Goal: Information Seeking & Learning: Learn about a topic

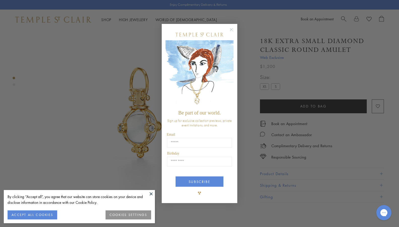
click at [151, 119] on div "Close dialog Be part of our world. Sign up for exclusive collection previews, p…" at bounding box center [199, 113] width 399 height 227
click at [231, 30] on circle "Close dialog" at bounding box center [231, 30] width 6 height 6
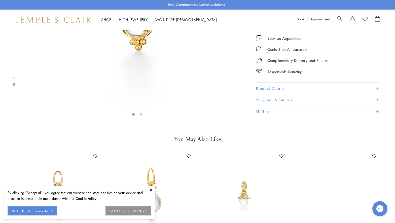
scroll to position [201, 0]
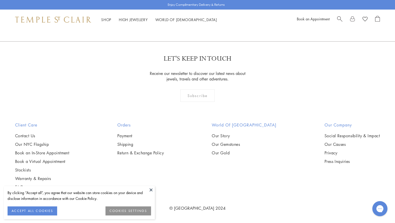
scroll to position [579, 0]
click at [23, 212] on button "ACCEPT ALL COOKIES" at bounding box center [33, 211] width 50 height 9
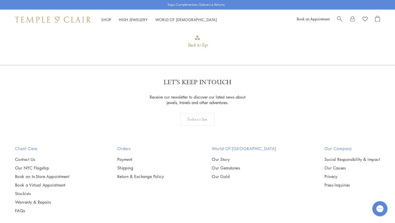
scroll to position [469, 0]
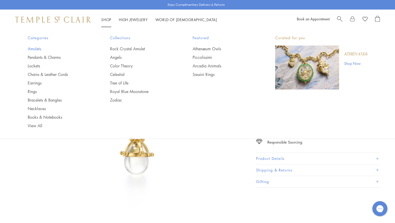
click at [38, 49] on link "Amulets" at bounding box center [59, 49] width 62 height 6
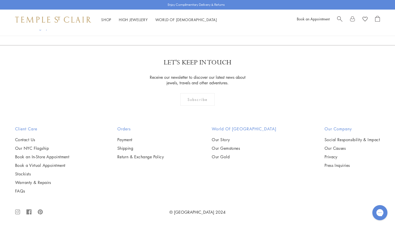
scroll to position [3474, 0]
click at [0, 0] on img at bounding box center [0, 0] width 0 height 0
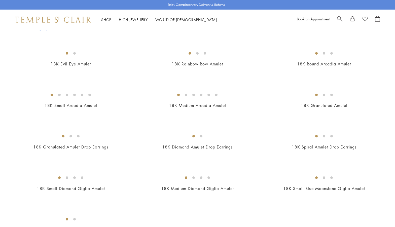
click at [106, 18] on link "Shop Shop" at bounding box center [106, 19] width 10 height 5
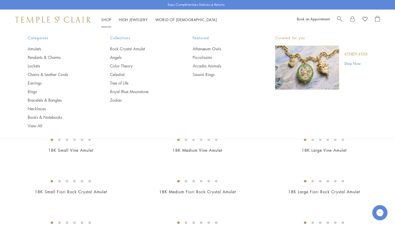
scroll to position [3474, 0]
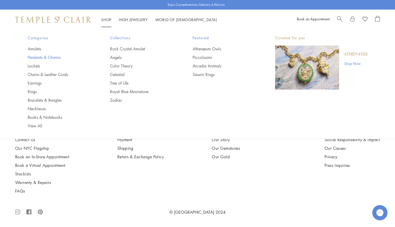
click at [56, 56] on link "Pendants & Charms" at bounding box center [59, 58] width 62 height 6
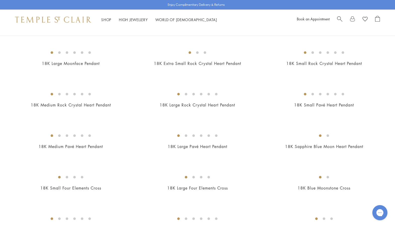
scroll to position [478, 0]
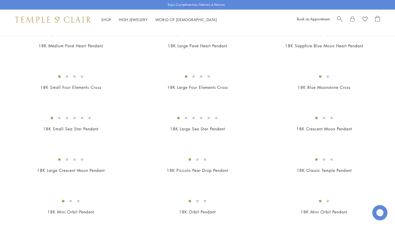
click at [0, 0] on img at bounding box center [0, 0] width 0 height 0
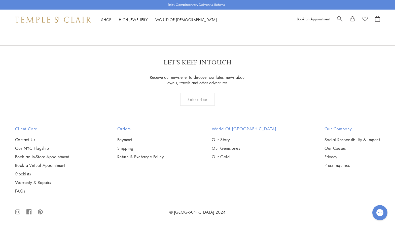
scroll to position [1687, 0]
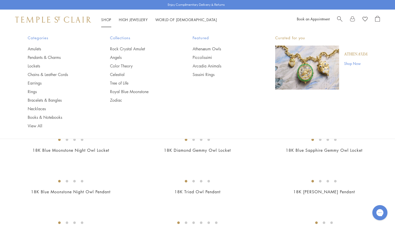
click at [105, 19] on link "Shop Shop" at bounding box center [106, 19] width 10 height 5
click at [39, 76] on link "Chains & Leather Cords" at bounding box center [59, 75] width 62 height 6
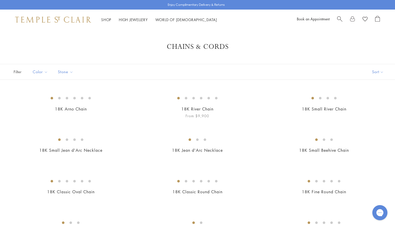
click at [0, 0] on img at bounding box center [0, 0] width 0 height 0
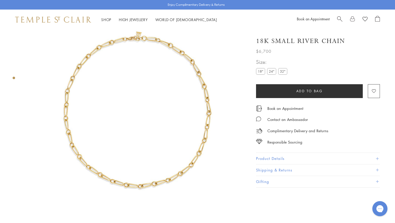
click at [101, 151] on img at bounding box center [137, 112] width 224 height 224
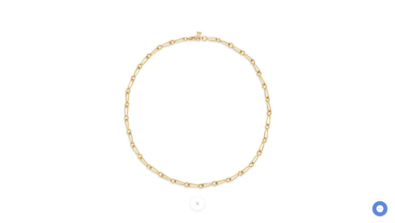
click at [137, 160] on img at bounding box center [197, 111] width 223 height 223
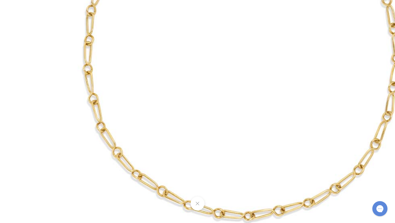
click at [131, 166] on img at bounding box center [241, 54] width 483 height 483
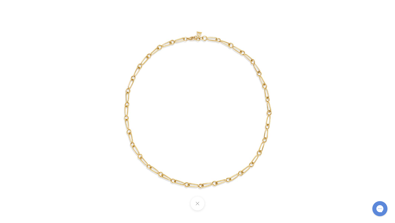
click at [139, 160] on img at bounding box center [197, 111] width 223 height 223
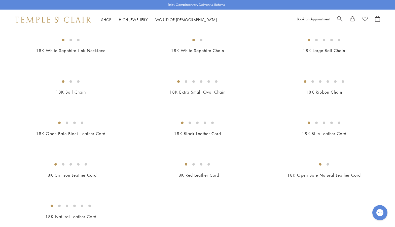
scroll to position [277, 0]
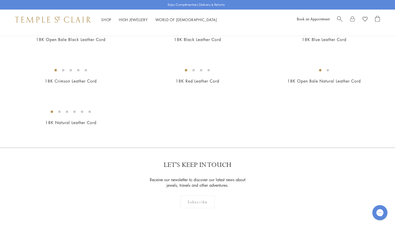
click at [0, 0] on img at bounding box center [0, 0] width 0 height 0
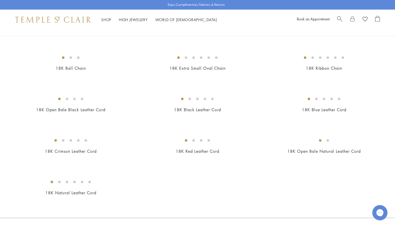
scroll to position [201, 0]
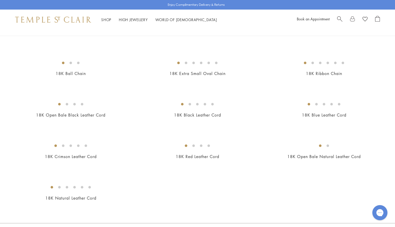
click at [0, 0] on img at bounding box center [0, 0] width 0 height 0
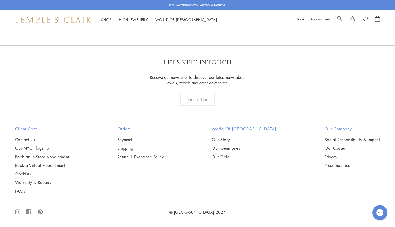
scroll to position [478, 0]
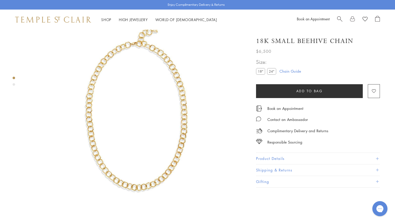
scroll to position [30, 0]
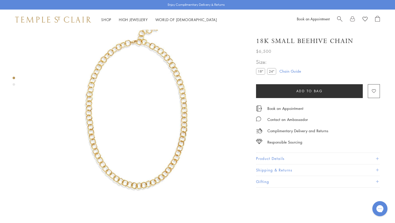
click at [158, 155] on img at bounding box center [137, 112] width 224 height 224
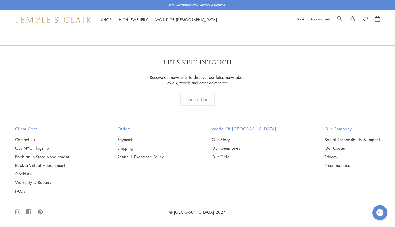
click at [0, 0] on img at bounding box center [0, 0] width 0 height 0
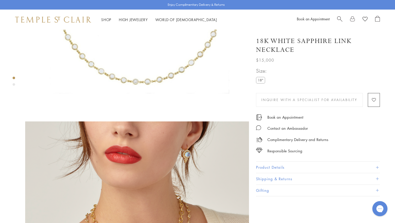
scroll to position [227, 0]
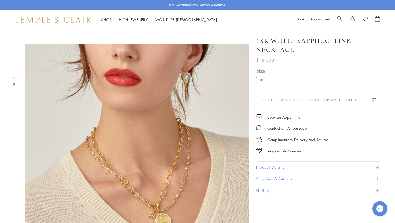
click at [188, 186] on img at bounding box center [137, 156] width 224 height 224
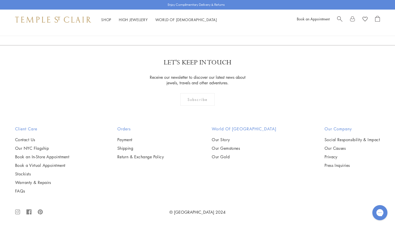
scroll to position [529, 0]
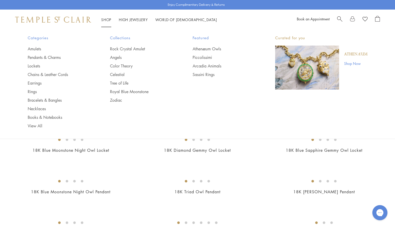
click at [104, 21] on link "Shop Shop" at bounding box center [106, 19] width 10 height 5
click at [35, 82] on link "Earrings" at bounding box center [59, 83] width 62 height 6
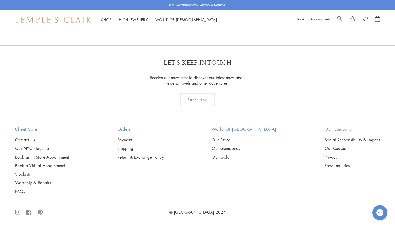
scroll to position [2266, 0]
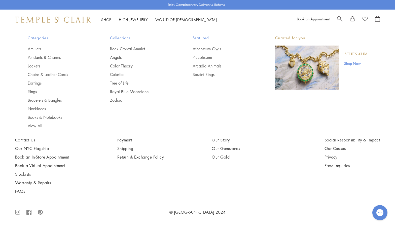
click at [107, 20] on link "Shop Shop" at bounding box center [106, 19] width 10 height 5
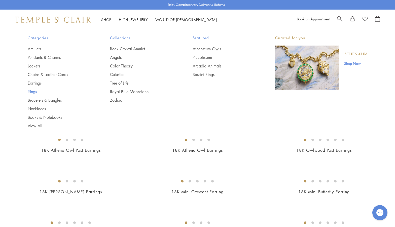
click at [32, 91] on link "Rings" at bounding box center [59, 92] width 62 height 6
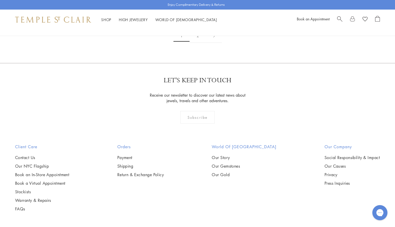
scroll to position [755, 0]
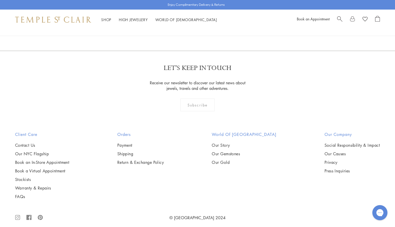
click at [0, 0] on img at bounding box center [0, 0] width 0 height 0
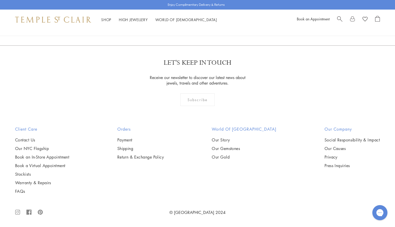
scroll to position [1032, 0]
click at [0, 0] on img at bounding box center [0, 0] width 0 height 0
click at [215, 25] on link at bounding box center [214, 18] width 16 height 14
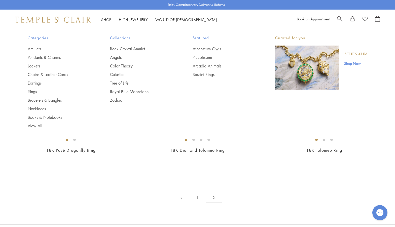
click at [107, 19] on link "Shop Shop" at bounding box center [106, 19] width 10 height 5
click at [134, 49] on link "Rock Crystal Amulet" at bounding box center [141, 49] width 62 height 6
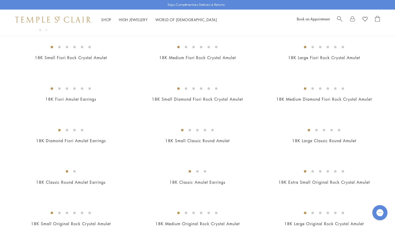
scroll to position [76, 0]
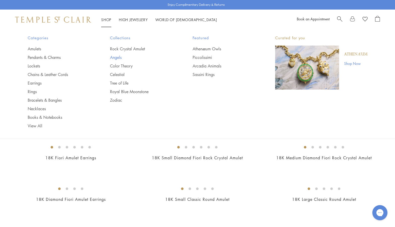
click at [118, 58] on link "Angels" at bounding box center [141, 58] width 62 height 6
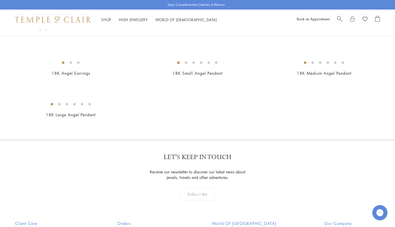
scroll to position [151, 0]
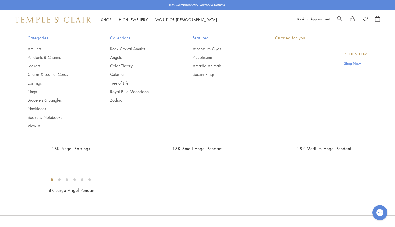
click at [111, 19] on link "Shop Shop" at bounding box center [106, 19] width 10 height 5
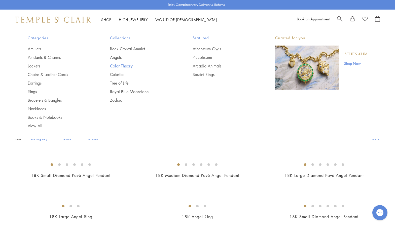
click at [129, 67] on link "Color Theory" at bounding box center [141, 66] width 62 height 6
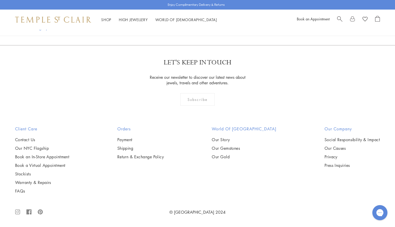
scroll to position [780, 0]
drag, startPoint x: 176, startPoint y: 71, endPoint x: 174, endPoint y: 85, distance: 14.4
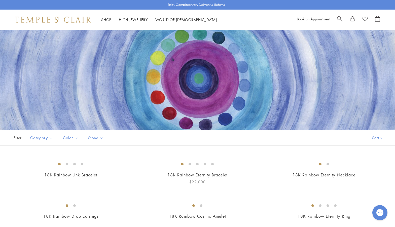
scroll to position [0, 0]
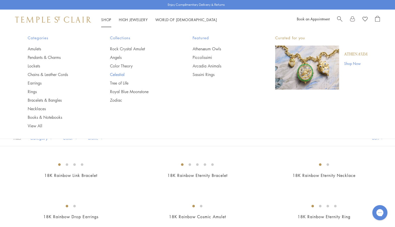
click at [123, 74] on link "Celestial" at bounding box center [141, 75] width 62 height 6
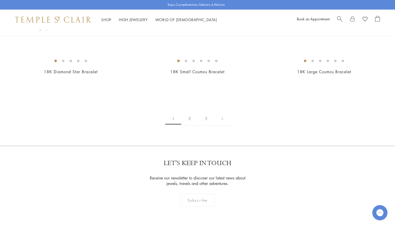
scroll to position [831, 0]
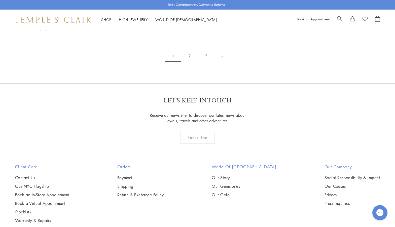
click at [0, 0] on img at bounding box center [0, 0] width 0 height 0
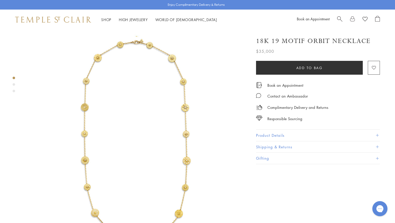
click at [186, 155] on img at bounding box center [137, 142] width 224 height 224
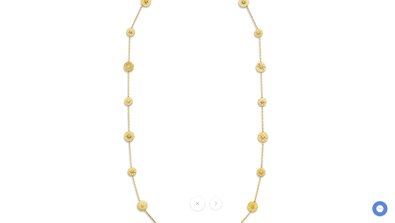
click at [214, 204] on button at bounding box center [215, 203] width 11 height 11
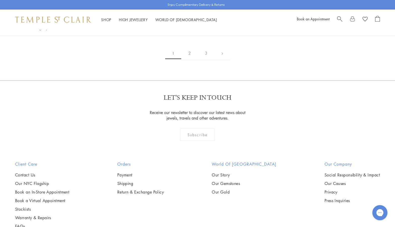
scroll to position [831, 0]
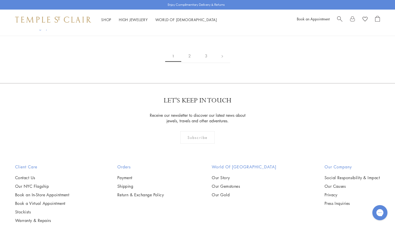
click at [0, 0] on img at bounding box center [0, 0] width 0 height 0
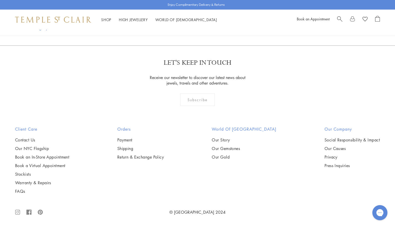
scroll to position [2165, 0]
click at [0, 0] on img at bounding box center [0, 0] width 0 height 0
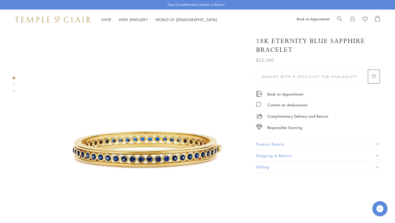
click at [142, 170] on img at bounding box center [137, 142] width 224 height 224
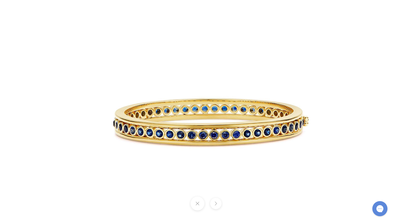
click at [217, 206] on button at bounding box center [215, 203] width 11 height 11
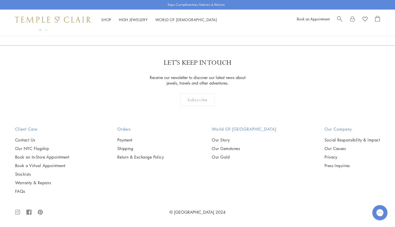
scroll to position [2064, 0]
click at [131, 20] on link "High Jewellery High Jewellery" at bounding box center [133, 19] width 29 height 5
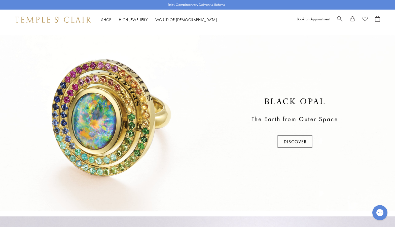
scroll to position [176, 0]
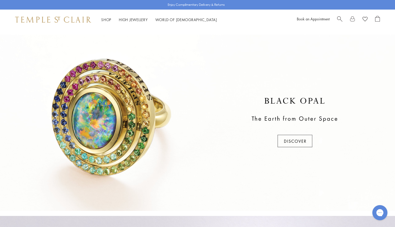
drag, startPoint x: 156, startPoint y: 139, endPoint x: 208, endPoint y: 177, distance: 64.3
click at [208, 177] on div at bounding box center [197, 123] width 395 height 176
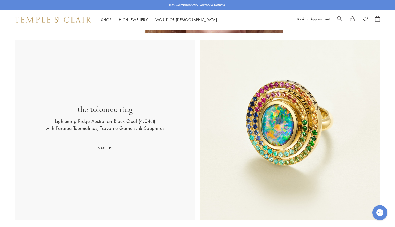
scroll to position [302, 0]
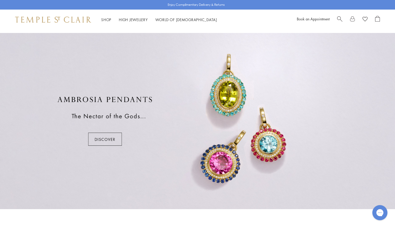
scroll to position [352, 0]
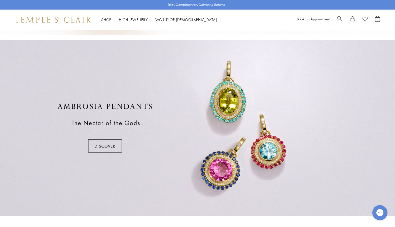
click at [108, 147] on div at bounding box center [197, 128] width 395 height 176
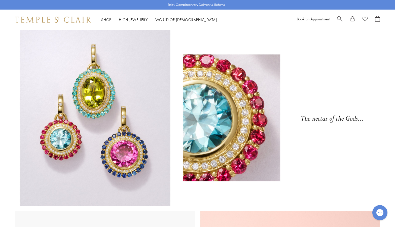
click at [247, 161] on img at bounding box center [197, 118] width 395 height 176
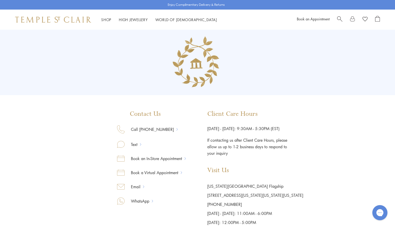
drag, startPoint x: 0, startPoint y: 0, endPoint x: 197, endPoint y: 178, distance: 265.6
click at [197, 178] on div "Contact Us Call 877-494-8317 Text Book an In-Store Appointment Book a Virtual A…" at bounding box center [197, 168] width 211 height 117
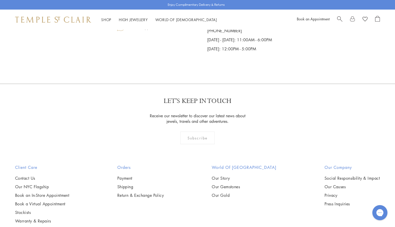
scroll to position [176, 0]
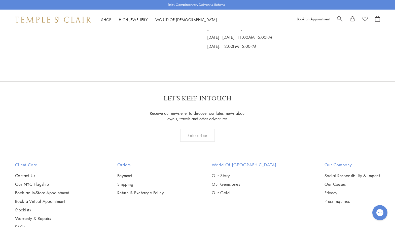
click at [227, 176] on link "Our Story" at bounding box center [244, 176] width 65 height 6
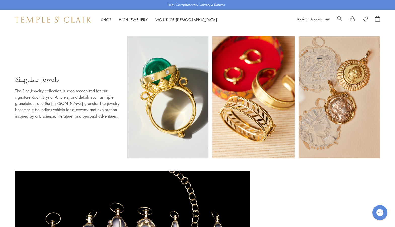
scroll to position [352, 0]
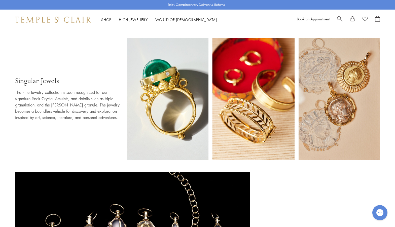
drag, startPoint x: 166, startPoint y: 106, endPoint x: 168, endPoint y: 100, distance: 6.8
click at [168, 100] on img at bounding box center [253, 99] width 253 height 122
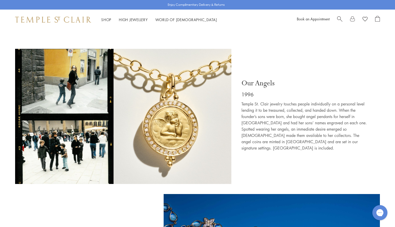
scroll to position [906, 0]
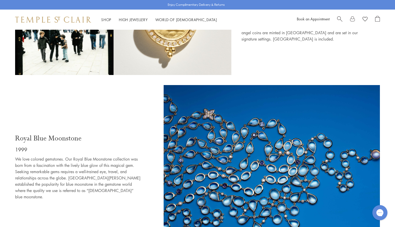
click at [280, 192] on img at bounding box center [272, 168] width 216 height 166
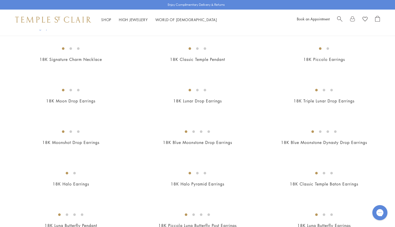
scroll to position [403, 0]
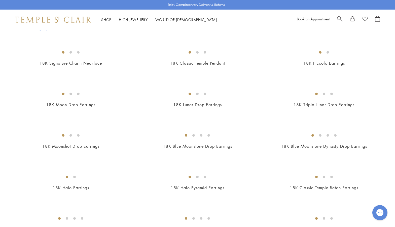
click at [0, 0] on img at bounding box center [0, 0] width 0 height 0
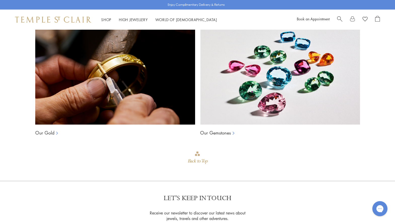
scroll to position [529, 0]
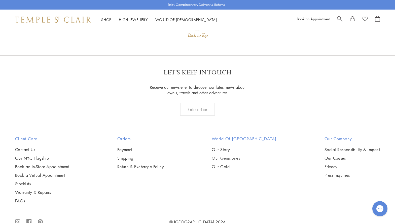
click at [242, 161] on link "Our Gemstones" at bounding box center [244, 159] width 65 height 6
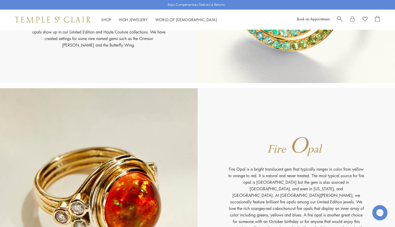
scroll to position [3248, 0]
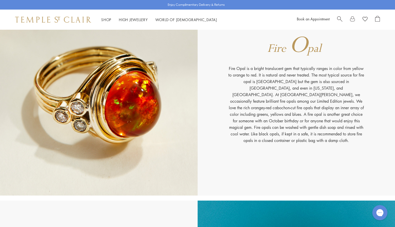
click at [135, 147] on img at bounding box center [99, 91] width 198 height 208
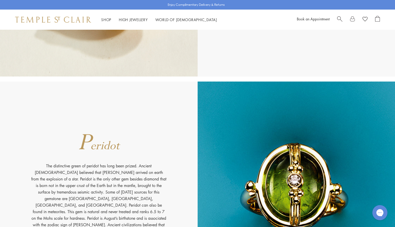
scroll to position [3399, 0]
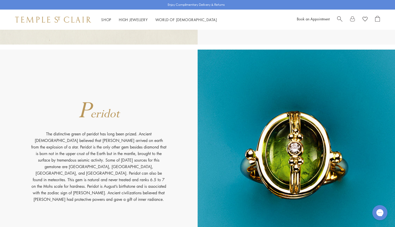
click at [345, 165] on img at bounding box center [297, 154] width 198 height 208
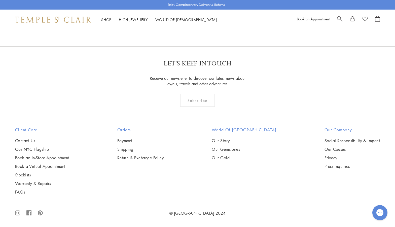
scroll to position [6842, 0]
click at [233, 157] on link "Our Gold" at bounding box center [244, 157] width 65 height 6
click at [339, 138] on link "Social Responsibility & Impact" at bounding box center [352, 140] width 55 height 6
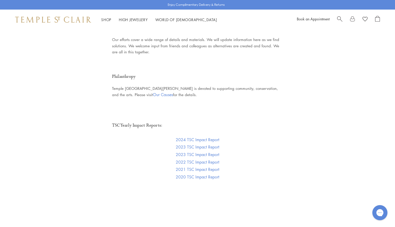
scroll to position [1108, 0]
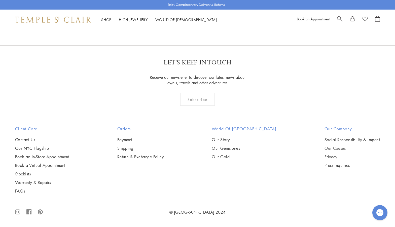
click at [342, 148] on link "Our Causes" at bounding box center [352, 149] width 55 height 6
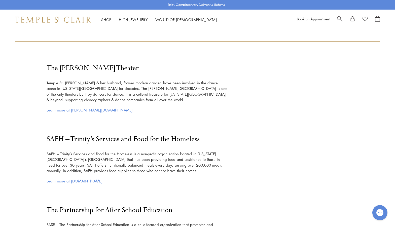
scroll to position [856, 0]
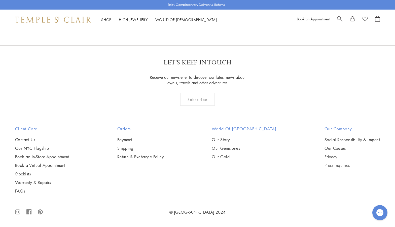
click at [334, 166] on link "Press Inquiries" at bounding box center [352, 166] width 55 height 6
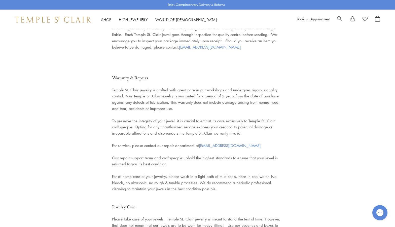
scroll to position [978, 0]
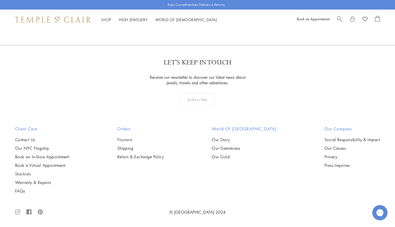
click at [135, 138] on link "Payment" at bounding box center [140, 140] width 47 height 6
click at [61, 157] on link "Book an In-Store Appointment" at bounding box center [42, 157] width 54 height 6
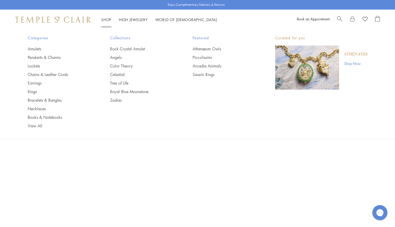
click at [109, 18] on link "Shop Shop" at bounding box center [106, 19] width 10 height 5
click at [125, 83] on link "Tree of Life" at bounding box center [141, 83] width 62 height 6
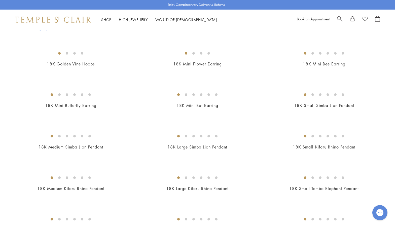
scroll to position [277, 0]
click at [0, 0] on img at bounding box center [0, 0] width 0 height 0
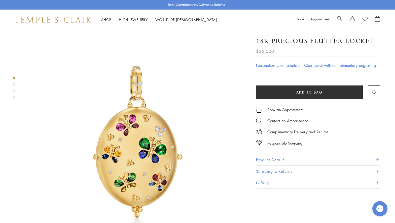
click at [182, 150] on img at bounding box center [137, 142] width 224 height 224
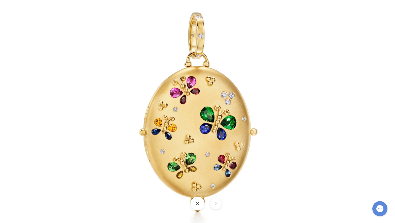
click at [217, 205] on button at bounding box center [215, 203] width 11 height 11
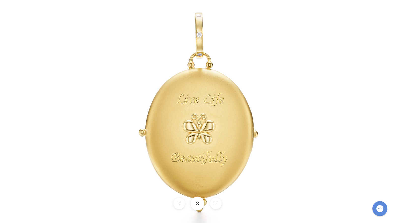
click at [219, 208] on button at bounding box center [215, 203] width 11 height 11
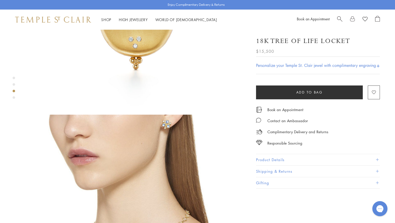
scroll to position [504, 0]
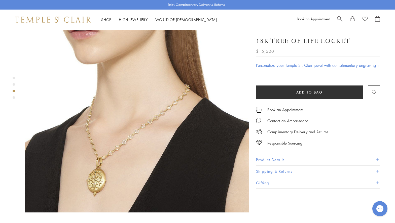
click at [278, 161] on button "Product Details" at bounding box center [318, 159] width 124 height 11
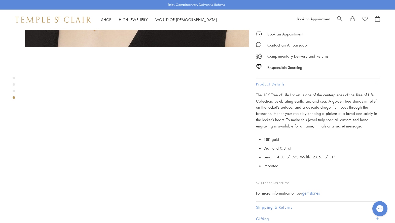
scroll to position [680, 0]
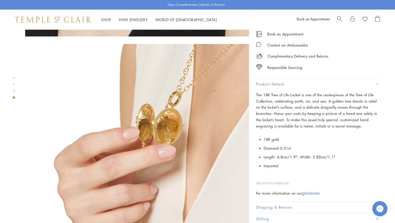
click at [170, 124] on img at bounding box center [137, 156] width 224 height 224
